Goal: Information Seeking & Learning: Learn about a topic

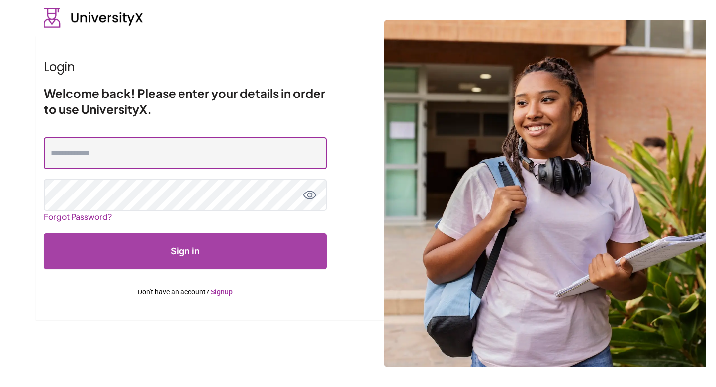
click at [93, 161] on input "email" at bounding box center [185, 153] width 283 height 32
type input "**********"
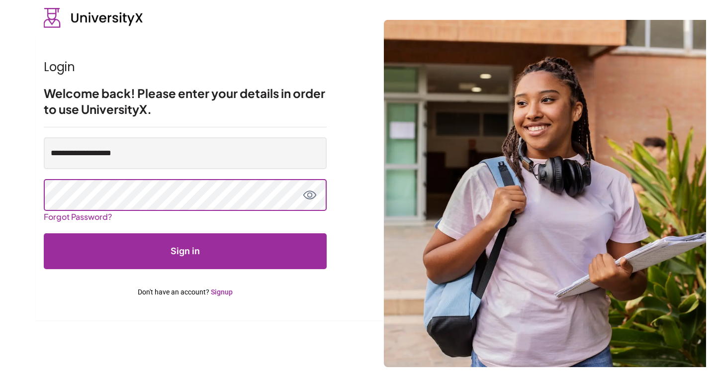
click at [44, 233] on button "Sign in" at bounding box center [185, 251] width 283 height 36
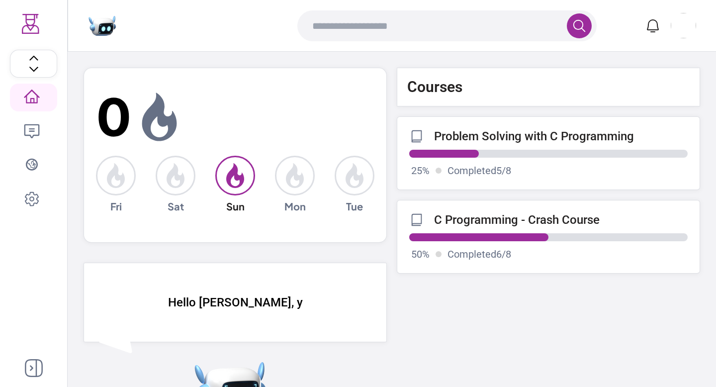
click at [482, 140] on p "Problem Solving with C Programming" at bounding box center [534, 136] width 200 height 14
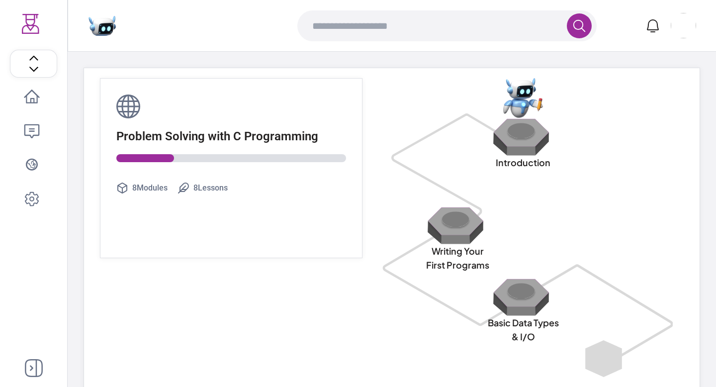
click at [519, 132] on img at bounding box center [524, 137] width 64 height 38
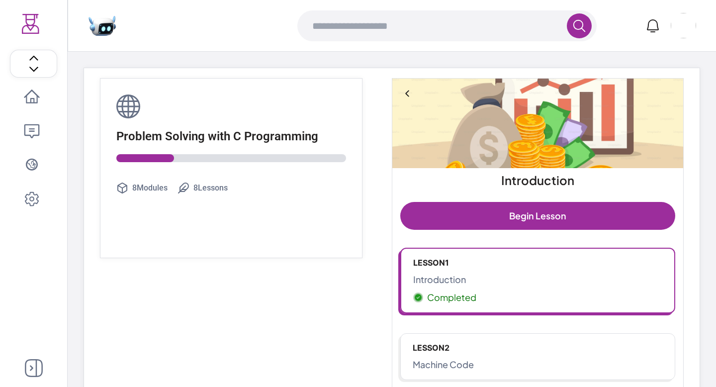
click at [506, 259] on p "Lesson 1" at bounding box center [537, 263] width 249 height 12
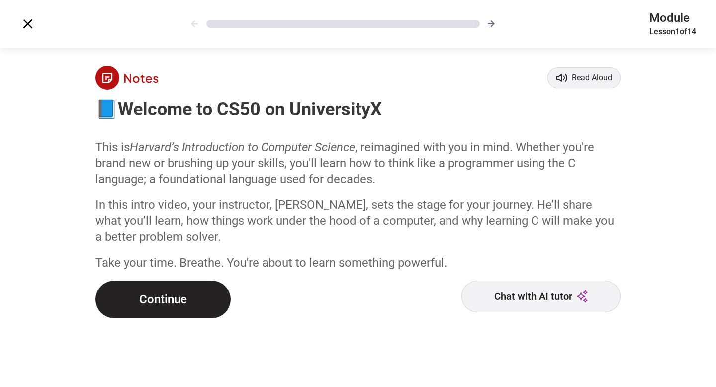
click at [182, 302] on button "Continue" at bounding box center [163, 300] width 135 height 38
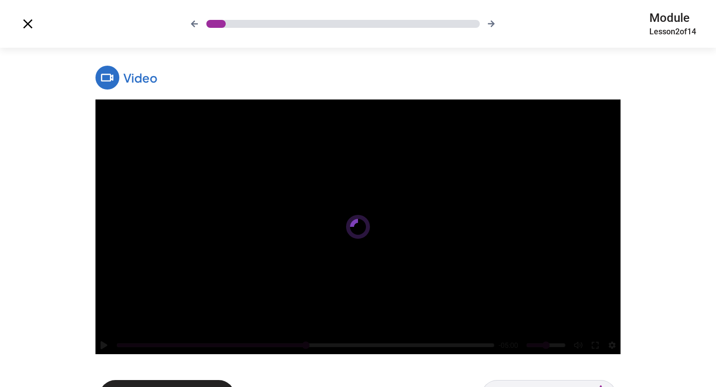
scroll to position [41, 0]
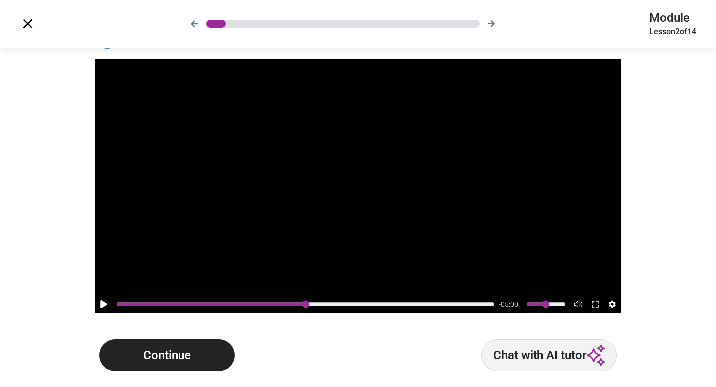
click at [182, 349] on button "Continue" at bounding box center [167, 355] width 135 height 32
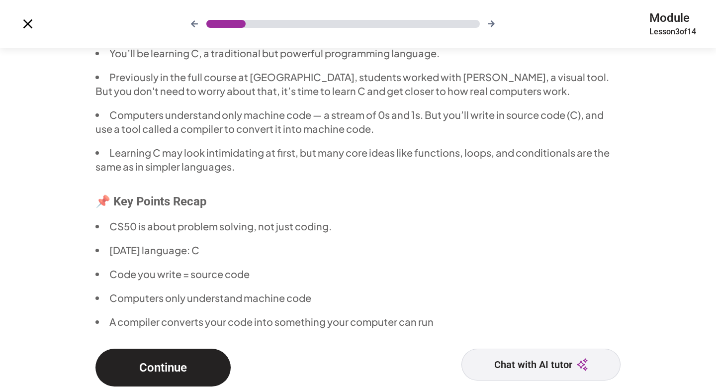
scroll to position [148, 0]
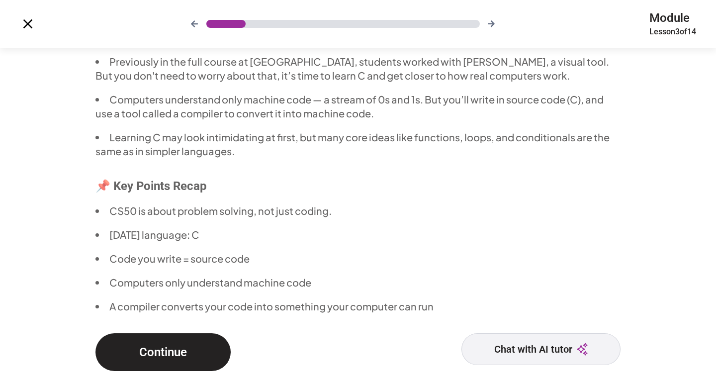
click at [184, 353] on button "Continue" at bounding box center [163, 352] width 135 height 38
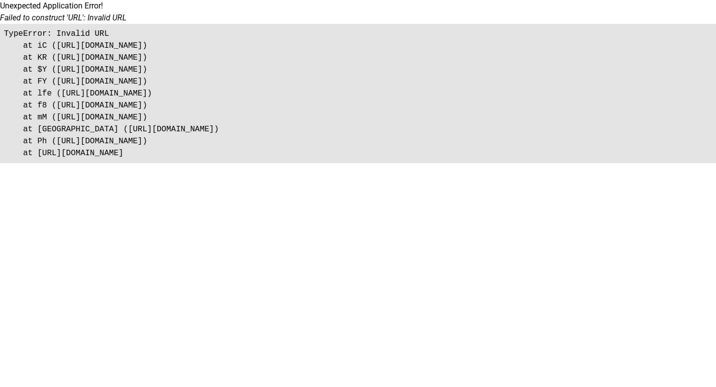
scroll to position [0, 0]
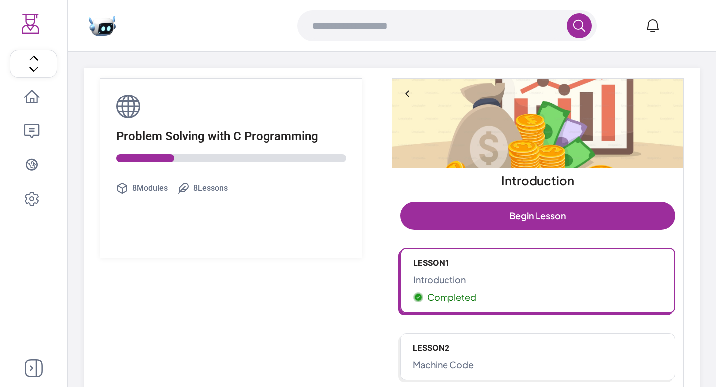
click at [458, 265] on p "Lesson 1" at bounding box center [537, 263] width 249 height 12
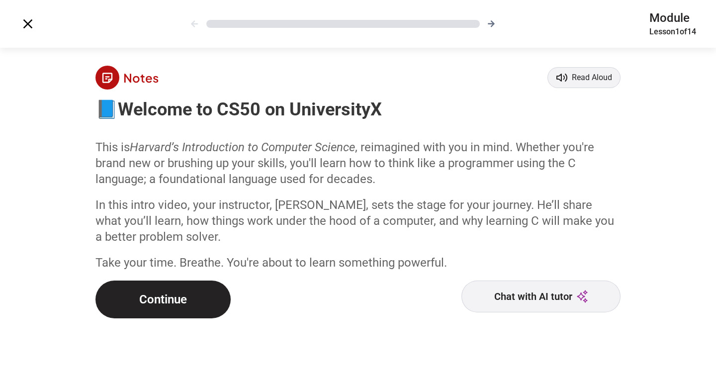
click at [201, 310] on button "Continue" at bounding box center [163, 300] width 135 height 38
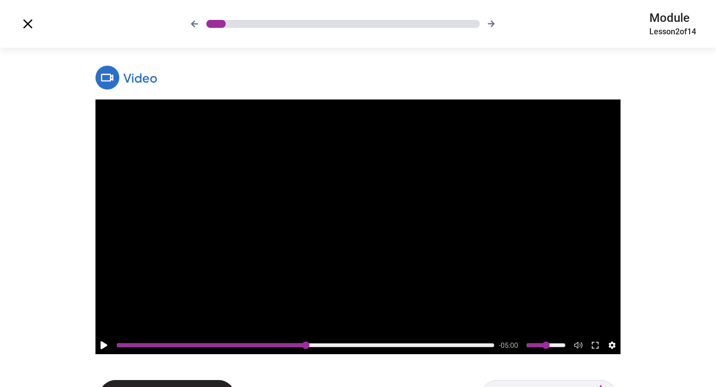
click at [106, 345] on icon at bounding box center [104, 345] width 7 height 8
click at [259, 346] on input "range" at bounding box center [305, 345] width 379 height 8
click at [400, 344] on input "range" at bounding box center [305, 345] width 379 height 8
click at [463, 346] on input "range" at bounding box center [305, 345] width 379 height 8
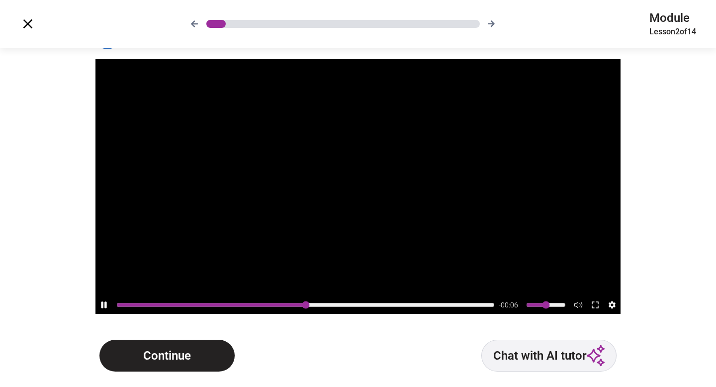
click at [484, 304] on input "range" at bounding box center [305, 305] width 379 height 8
type input "*****"
click at [148, 353] on button "Continue" at bounding box center [167, 356] width 135 height 32
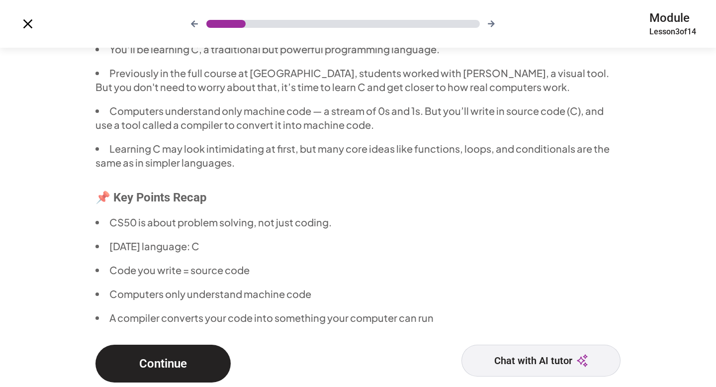
scroll to position [148, 0]
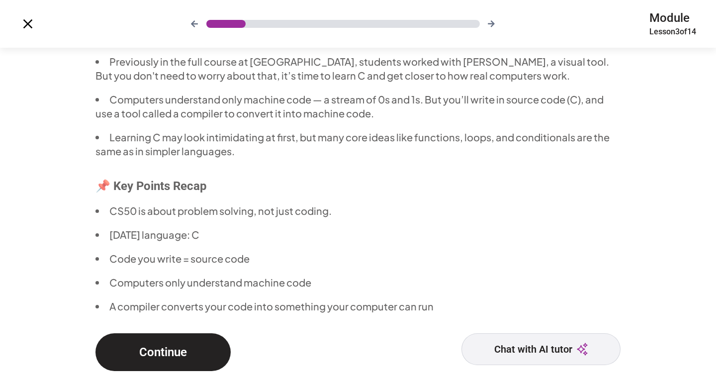
click at [203, 345] on button "Continue" at bounding box center [163, 352] width 135 height 38
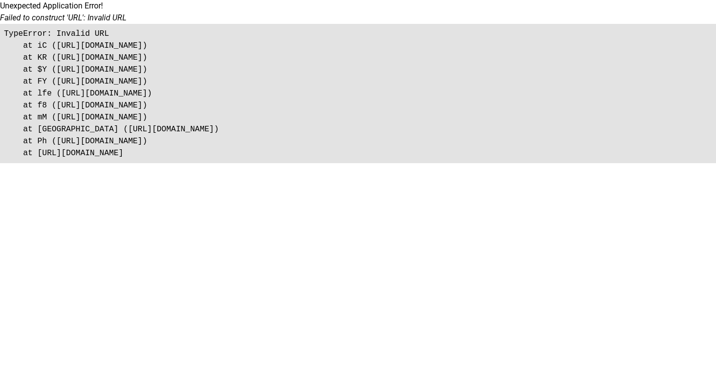
scroll to position [0, 0]
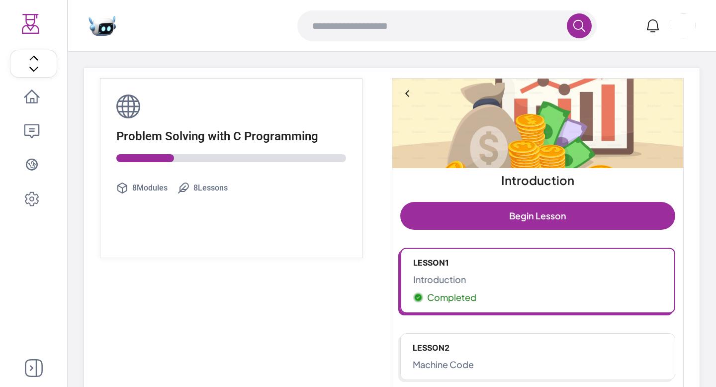
click at [529, 271] on link "Lesson 1 Introduction Completed" at bounding box center [538, 281] width 275 height 66
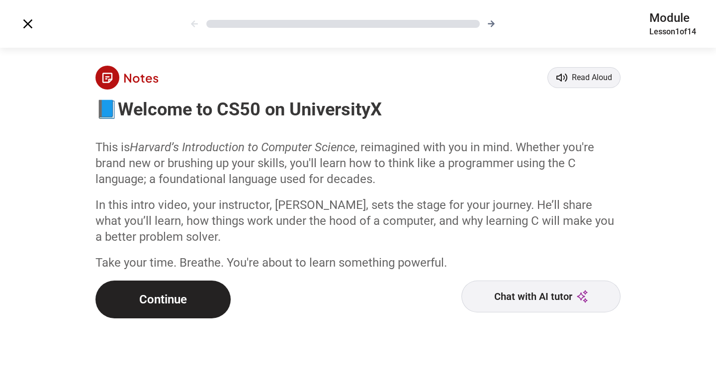
click at [188, 289] on button "Continue" at bounding box center [163, 300] width 135 height 38
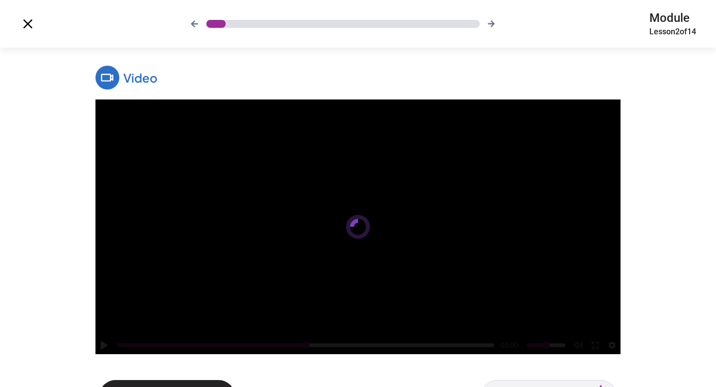
scroll to position [41, 0]
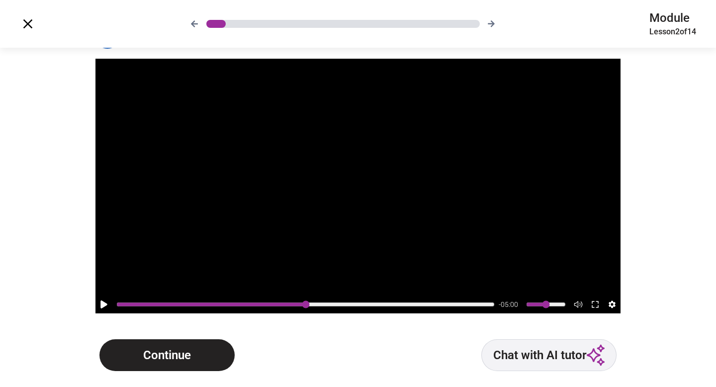
click at [209, 343] on button "Continue" at bounding box center [167, 355] width 135 height 32
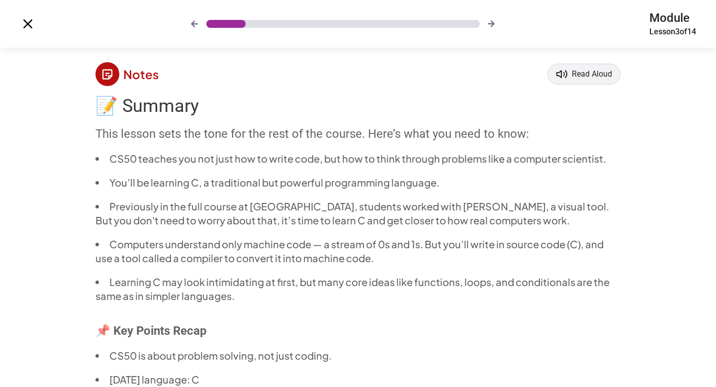
scroll to position [0, 0]
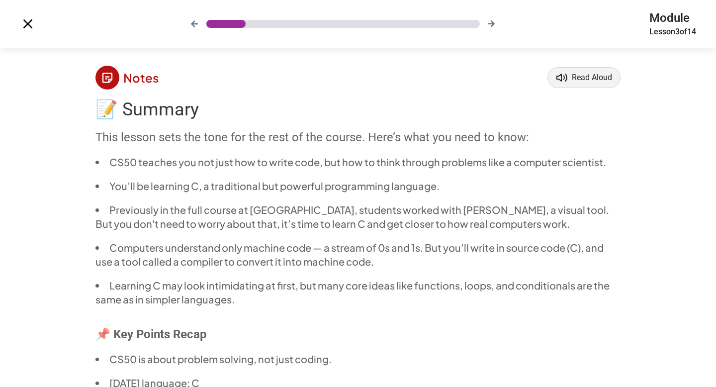
click at [192, 21] on icon at bounding box center [195, 24] width 8 height 8
